Goal: Information Seeking & Learning: Check status

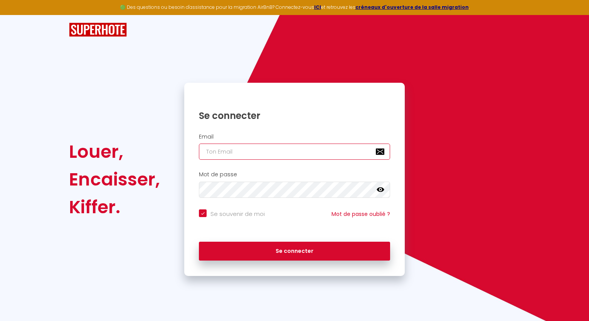
click at [232, 155] on input "email" at bounding box center [294, 152] width 191 height 16
type input "[EMAIL_ADDRESS][DOMAIN_NAME]"
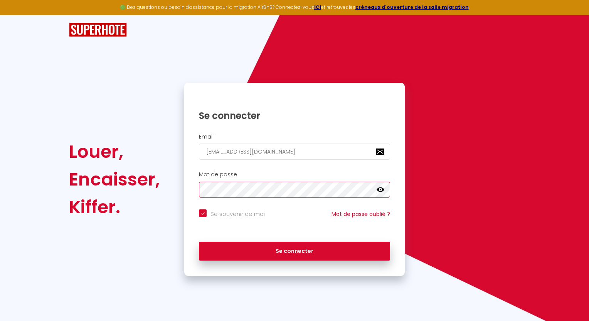
click at [199, 242] on button "Se connecter" at bounding box center [294, 251] width 191 height 19
checkbox input "true"
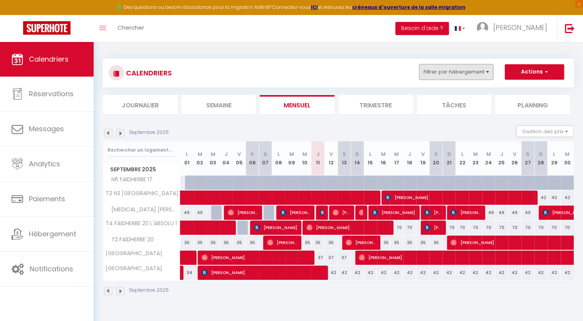
click at [468, 71] on button "Filtrer par hébergement" at bounding box center [456, 71] width 74 height 15
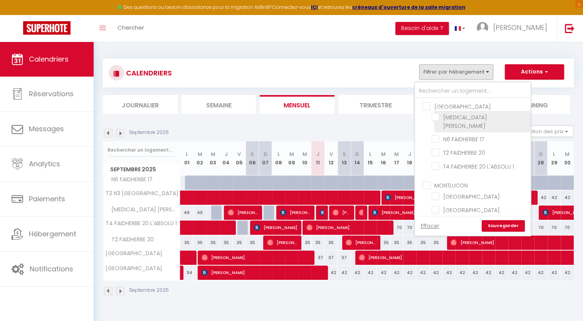
click at [435, 117] on input "[MEDICAL_DATA] [PERSON_NAME]" at bounding box center [480, 117] width 96 height 8
checkbox input "true"
checkbox input "false"
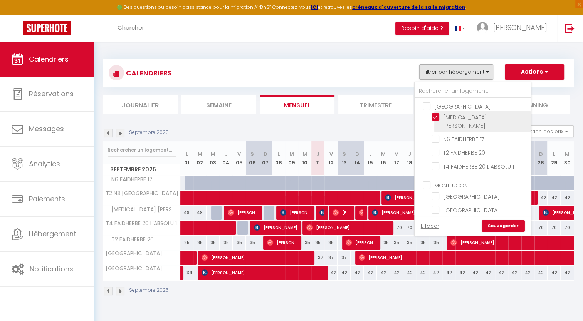
checkbox input "false"
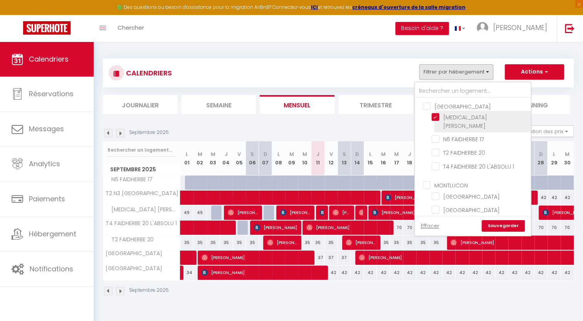
checkbox input "false"
click at [499, 226] on link "Sauvegarder" at bounding box center [503, 226] width 43 height 12
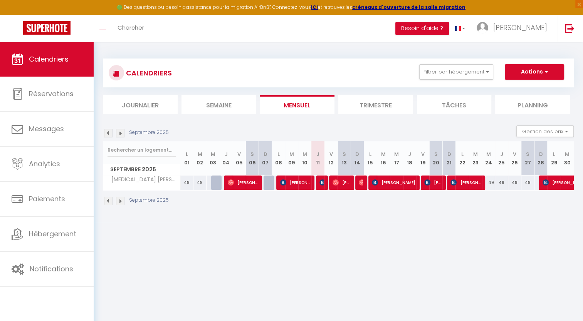
click at [109, 203] on img at bounding box center [108, 201] width 8 height 8
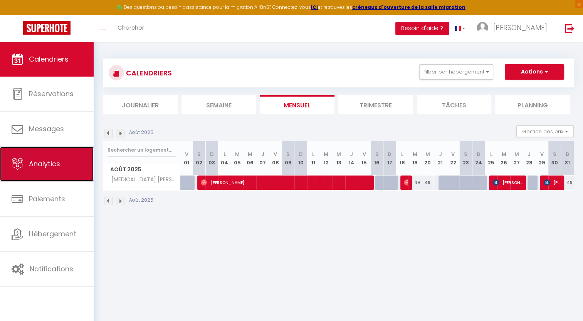
click at [45, 169] on link "Analytics" at bounding box center [47, 164] width 94 height 35
select select "2025"
select select "9"
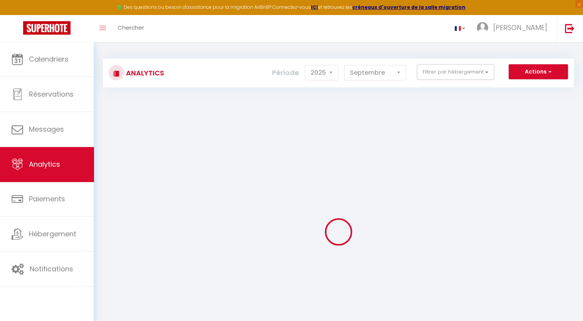
checkbox input "false"
checkbox DURAND "false"
checkbox 17 "false"
checkbox 20 "false"
checkbox 1 "false"
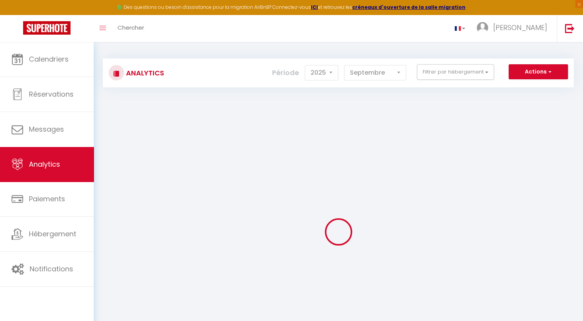
checkbox input "false"
checkbox MONTLUCON "false"
checkbox Montluçon "false"
checkbox input "false"
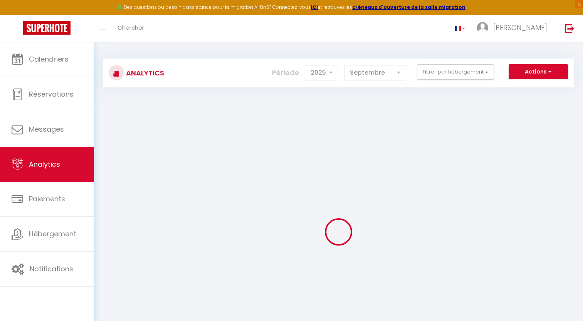
checkbox MONTLUCON "false"
checkbox Montluçon "false"
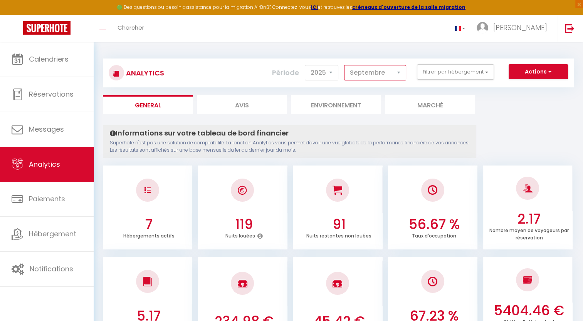
click at [398, 75] on select "[PERSON_NAME] Mars [PERSON_NAME] Juin Juillet Août Septembre Octobre Novembre D…" at bounding box center [375, 72] width 62 height 15
select select "8"
click at [345, 65] on select "[PERSON_NAME] Mars [PERSON_NAME] Juin Juillet Août Septembre Octobre Novembre D…" at bounding box center [375, 72] width 62 height 15
checkbox input "false"
checkbox DURAND "false"
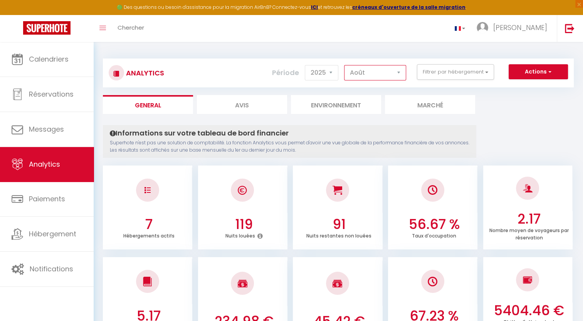
checkbox 17 "false"
checkbox 20 "false"
checkbox 1 "false"
checkbox input "false"
checkbox MONTLUCON "false"
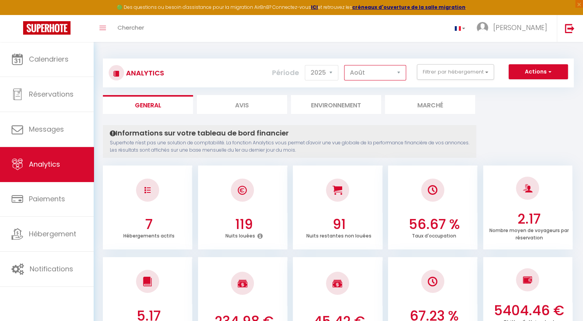
checkbox MONTLUCON "false"
checkbox Montluçon "false"
checkbox input "false"
checkbox MONTLUCON "false"
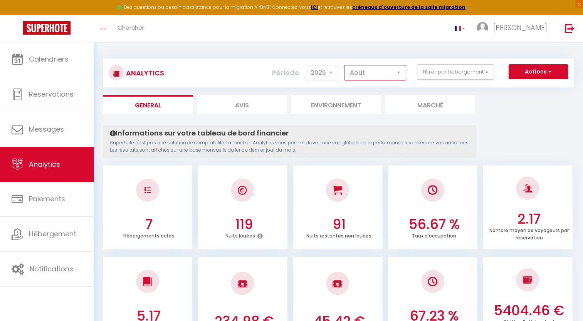
checkbox Montluçon "false"
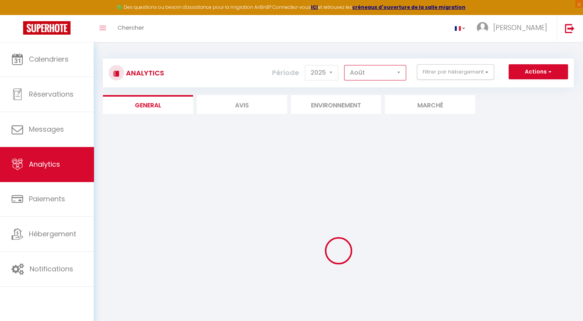
checkbox input "false"
checkbox DURAND "false"
checkbox 17 "false"
checkbox 20 "false"
checkbox 1 "false"
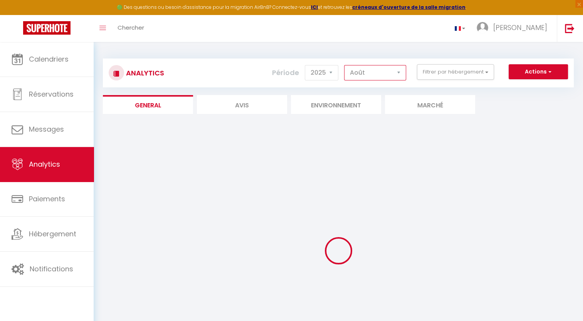
checkbox input "false"
checkbox MONTLUCON "false"
checkbox Montluçon "false"
checkbox input "false"
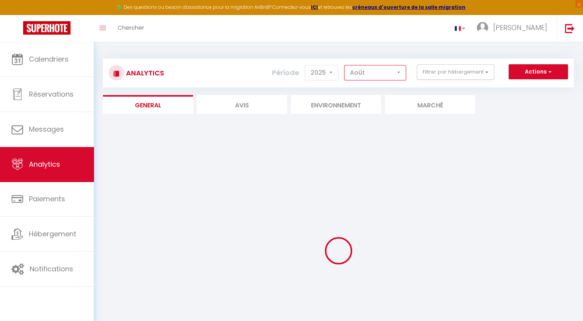
checkbox MONTLUCON "false"
checkbox Montluçon "false"
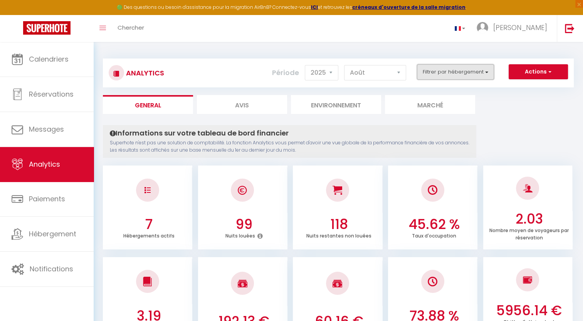
click at [476, 73] on button "Filtrer par hébergement" at bounding box center [455, 71] width 77 height 15
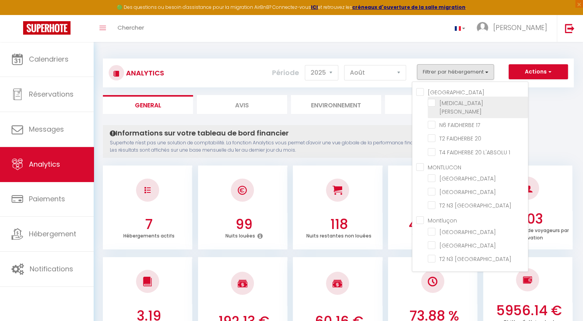
click at [432, 106] on DURAND "checkbox" at bounding box center [478, 103] width 100 height 8
checkbox DURAND "true"
checkbox 17 "false"
checkbox 20 "false"
checkbox 1 "false"
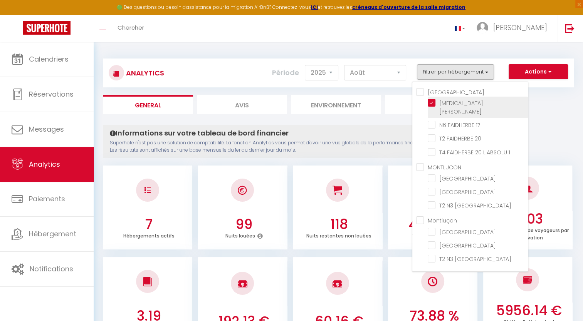
checkbox MONTLUCON "false"
checkbox Montluçon "false"
checkbox MONTLUCON "false"
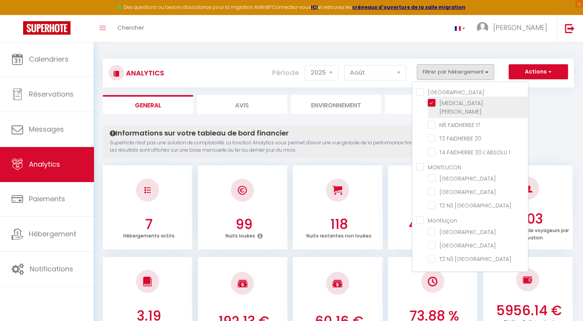
checkbox Montluçon "false"
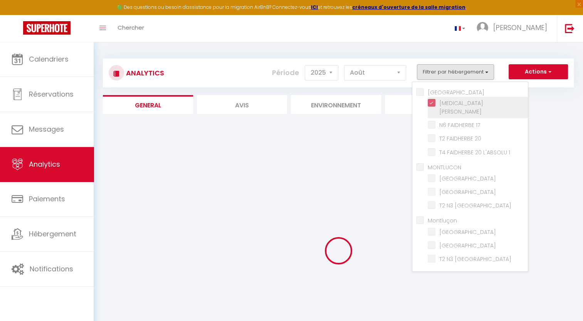
checkbox 17 "false"
checkbox 20 "false"
checkbox 1 "false"
checkbox MONTLUCON "false"
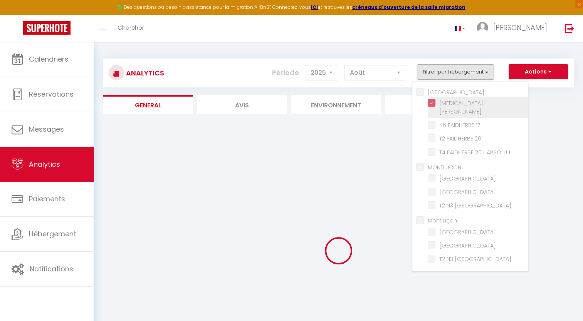
checkbox Montluçon "false"
checkbox MONTLUCON "false"
checkbox Montluçon "false"
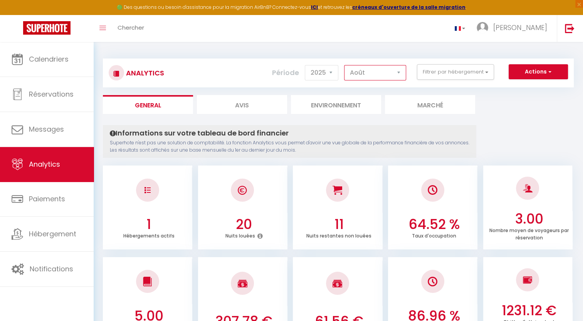
click at [397, 69] on select "[PERSON_NAME] Mars [PERSON_NAME] Juin Juillet Août Septembre Octobre Novembre D…" at bounding box center [375, 72] width 62 height 15
select select "9"
click at [345, 65] on select "[PERSON_NAME] Mars [PERSON_NAME] Juin Juillet Août Septembre Octobre Novembre D…" at bounding box center [375, 72] width 62 height 15
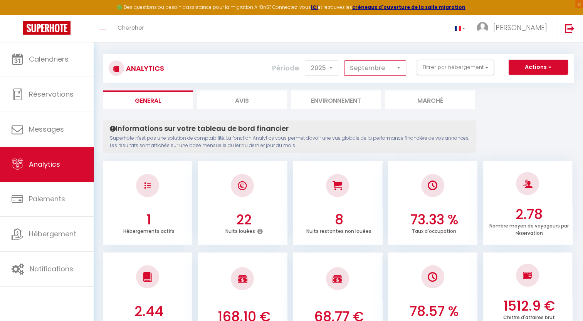
scroll to position [5, 0]
